Goal: Task Accomplishment & Management: Manage account settings

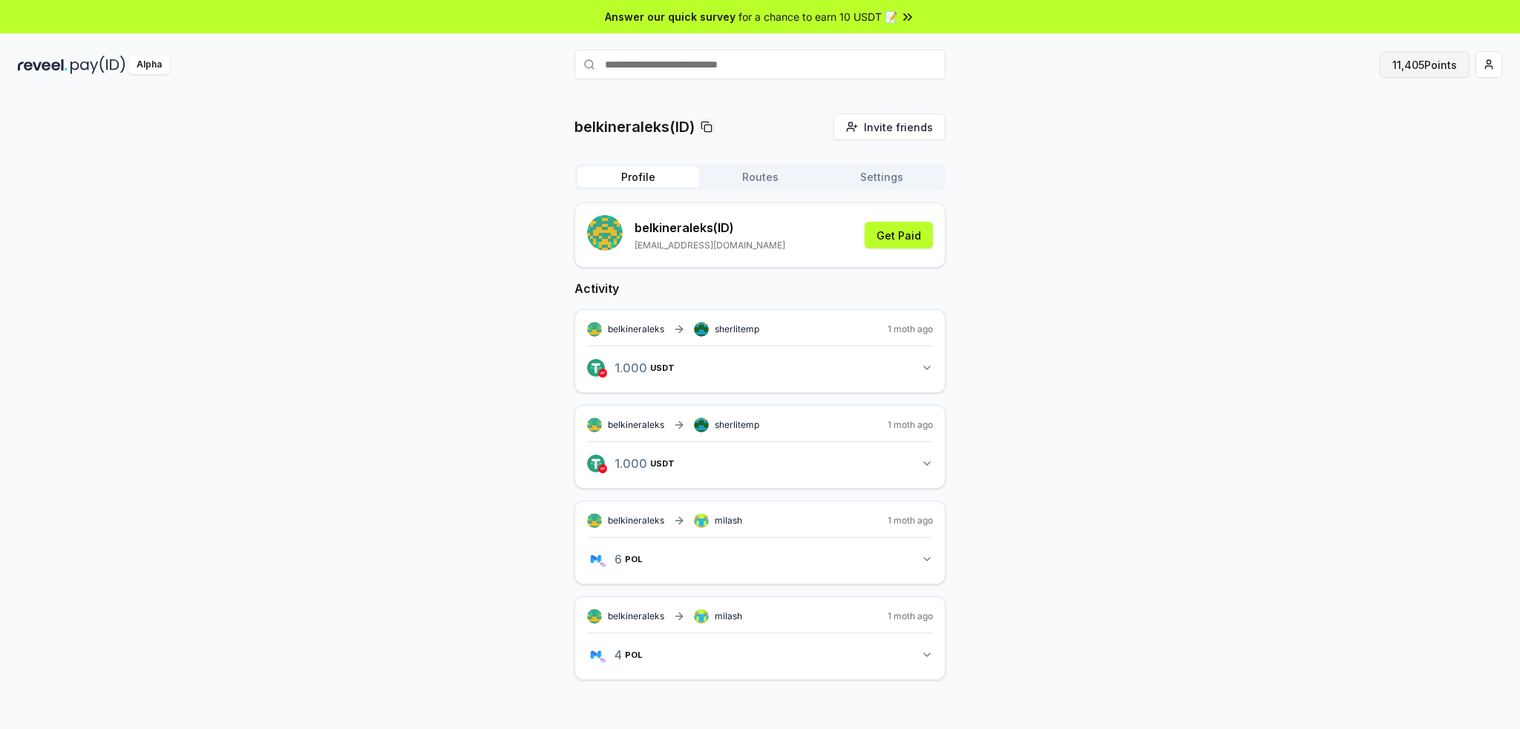
click at [1405, 65] on button "11,405 Points" at bounding box center [1424, 64] width 90 height 27
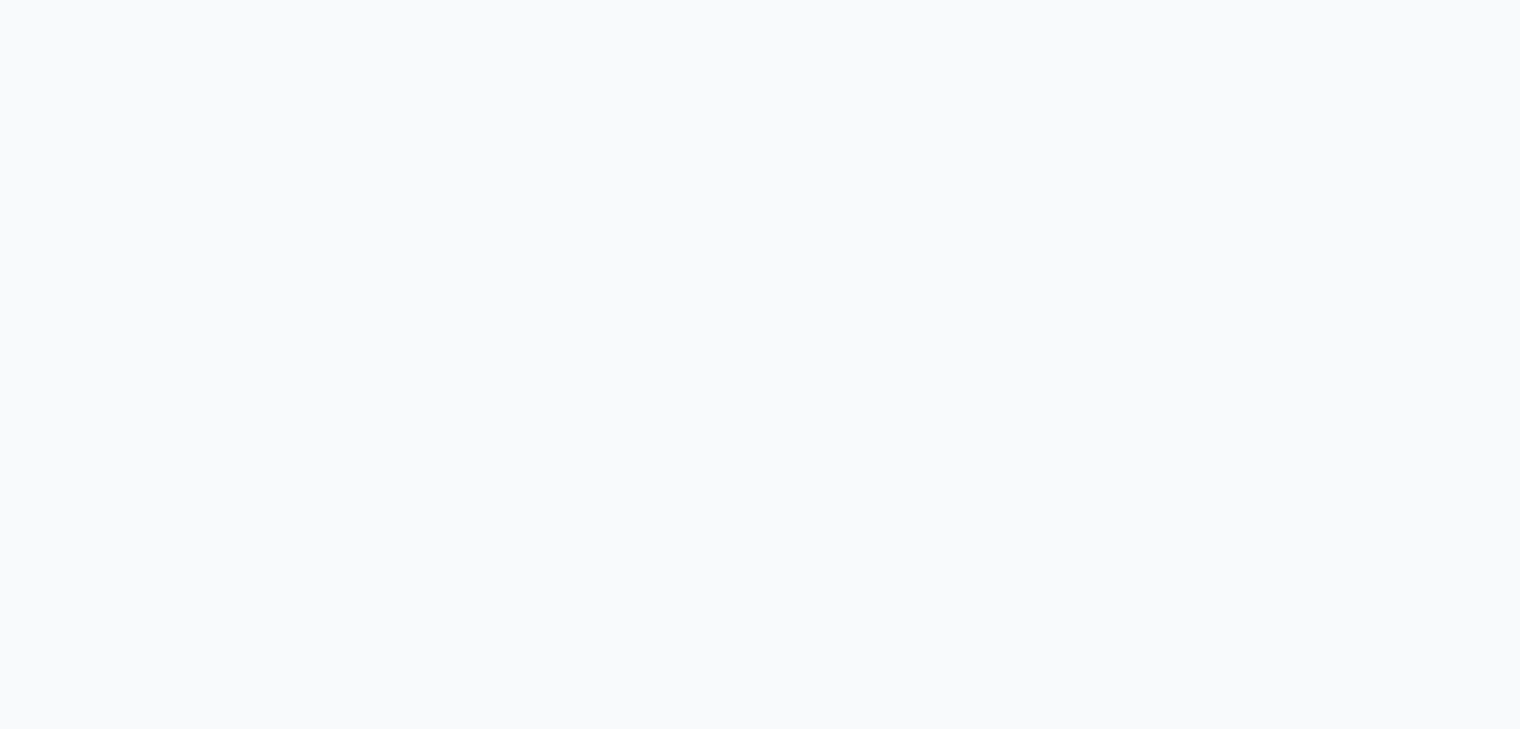
click at [1405, 65] on body at bounding box center [760, 364] width 1520 height 729
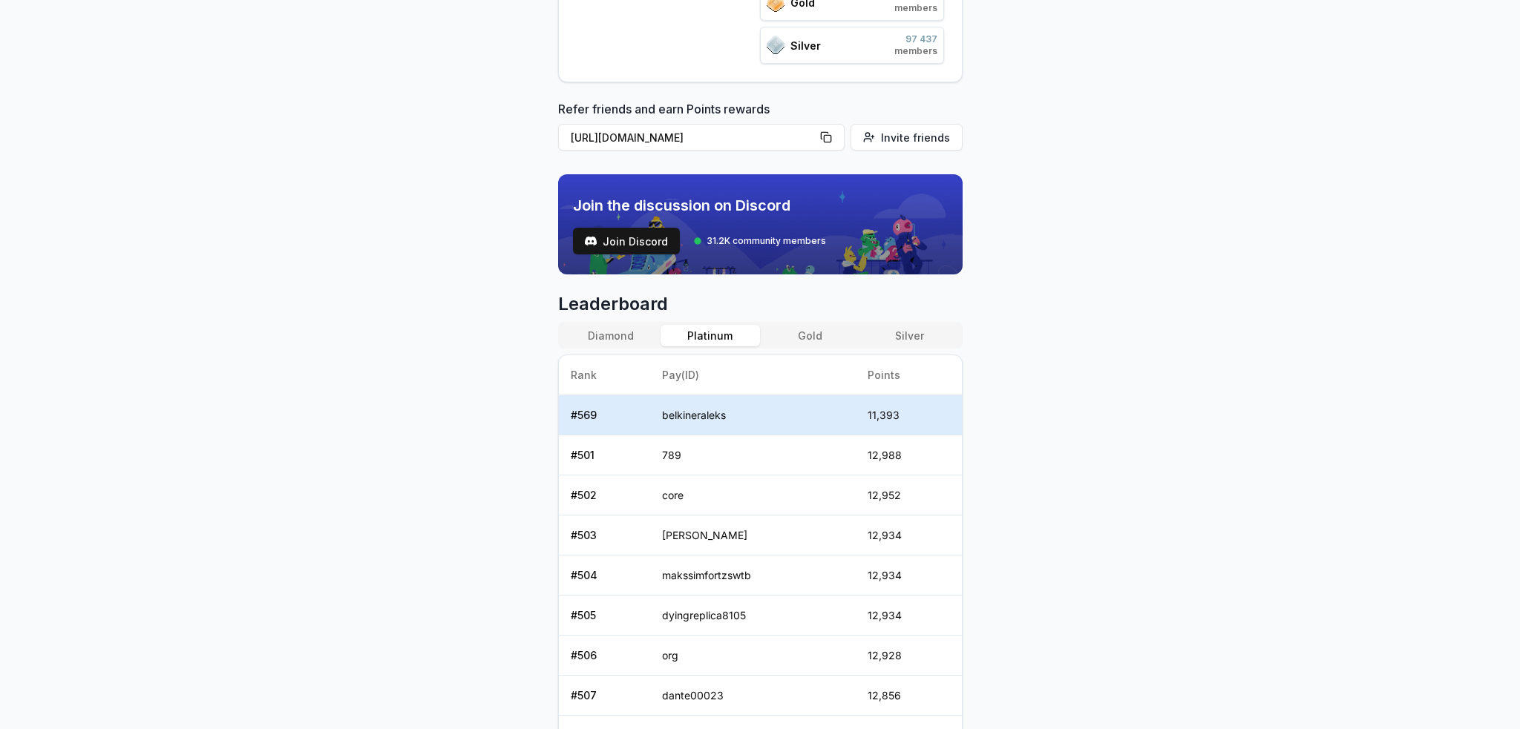
scroll to position [356, 0]
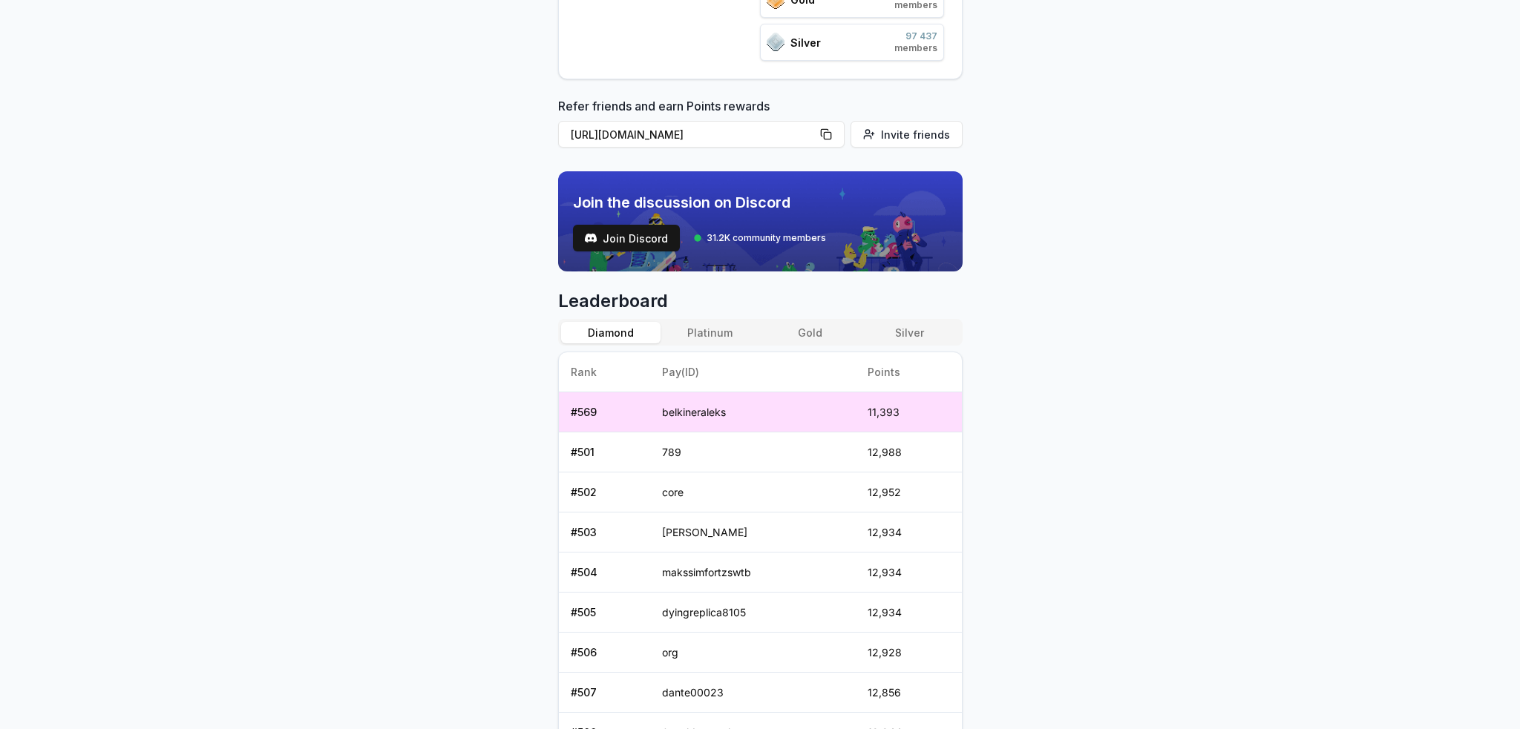
click at [632, 322] on button "Diamond" at bounding box center [610, 333] width 99 height 22
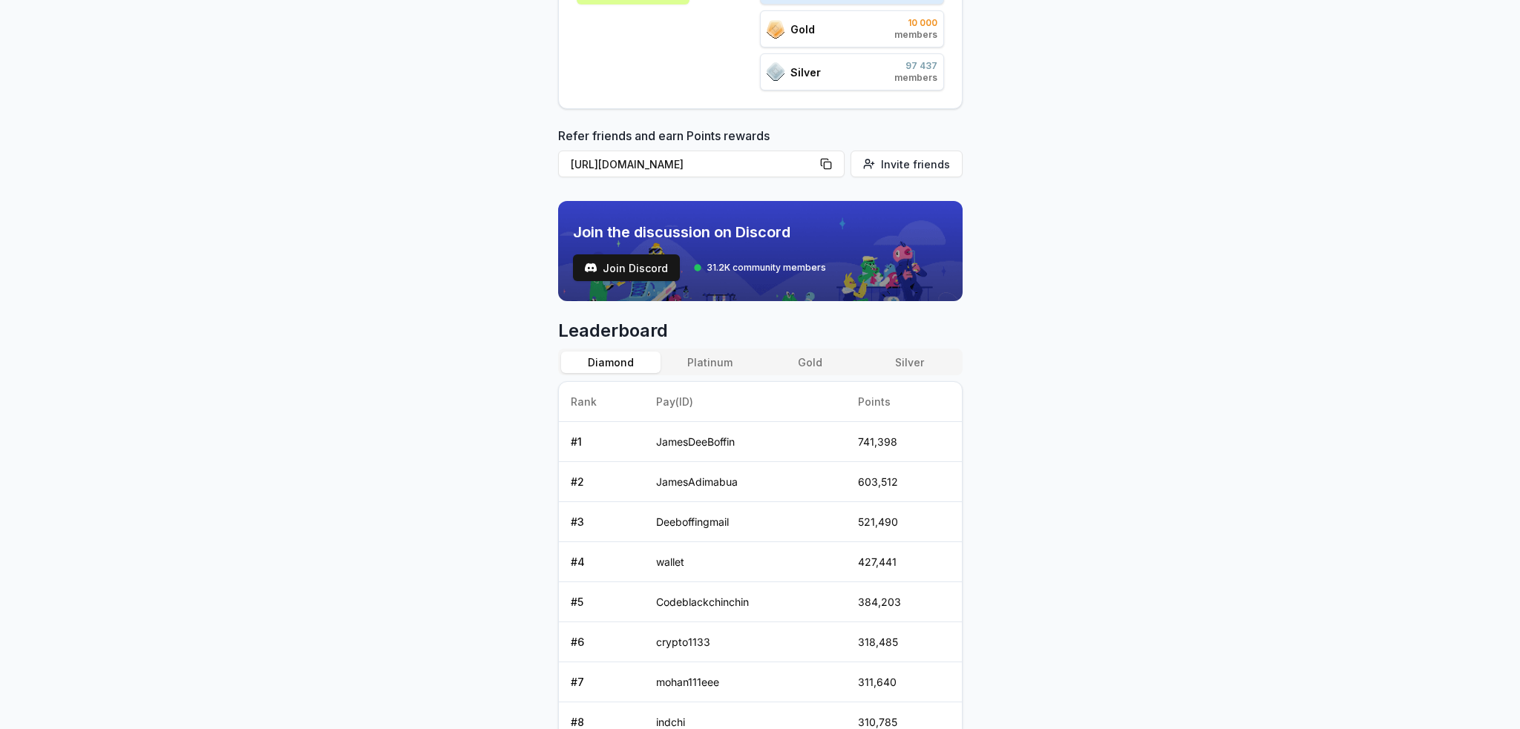
scroll to position [326, 0]
